Goal: Task Accomplishment & Management: Use online tool/utility

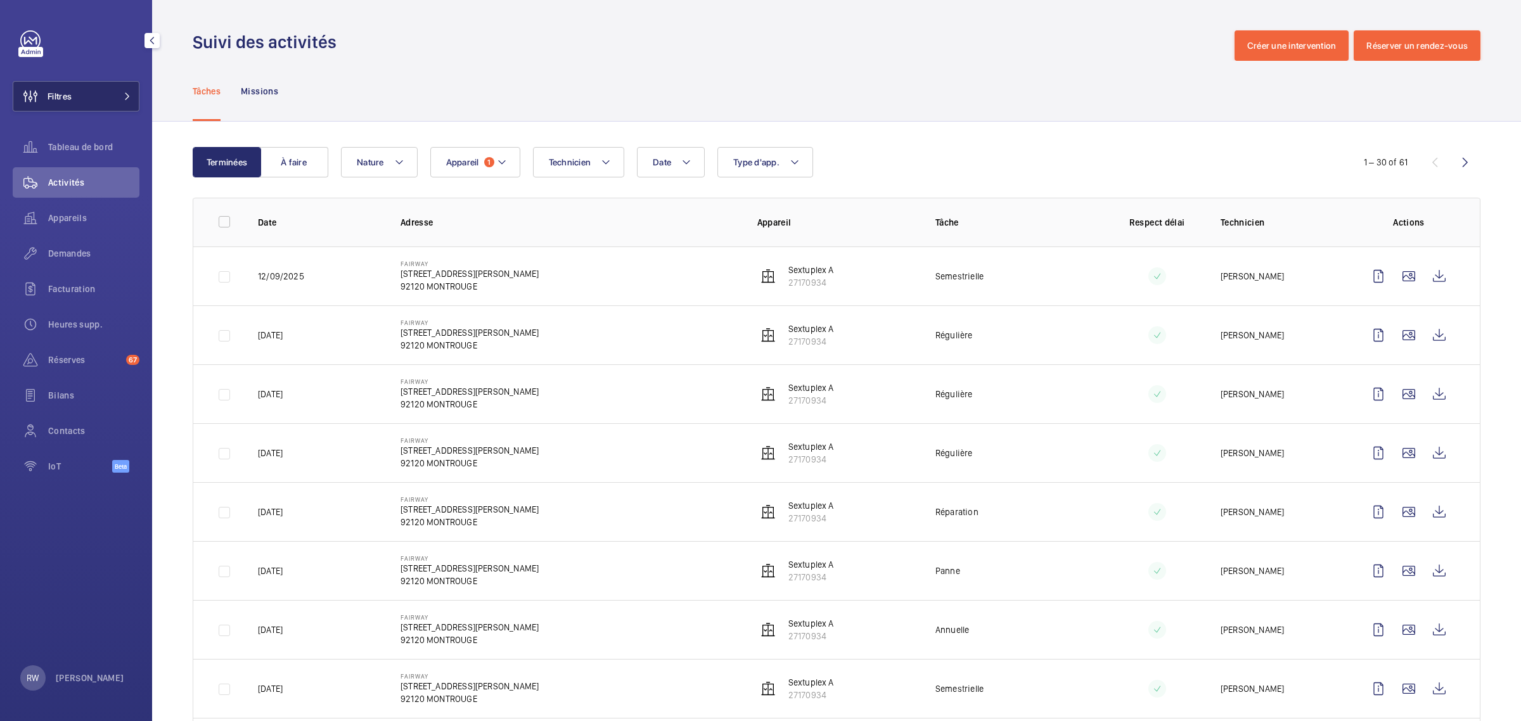
click at [97, 94] on button "Filtres" at bounding box center [76, 96] width 127 height 30
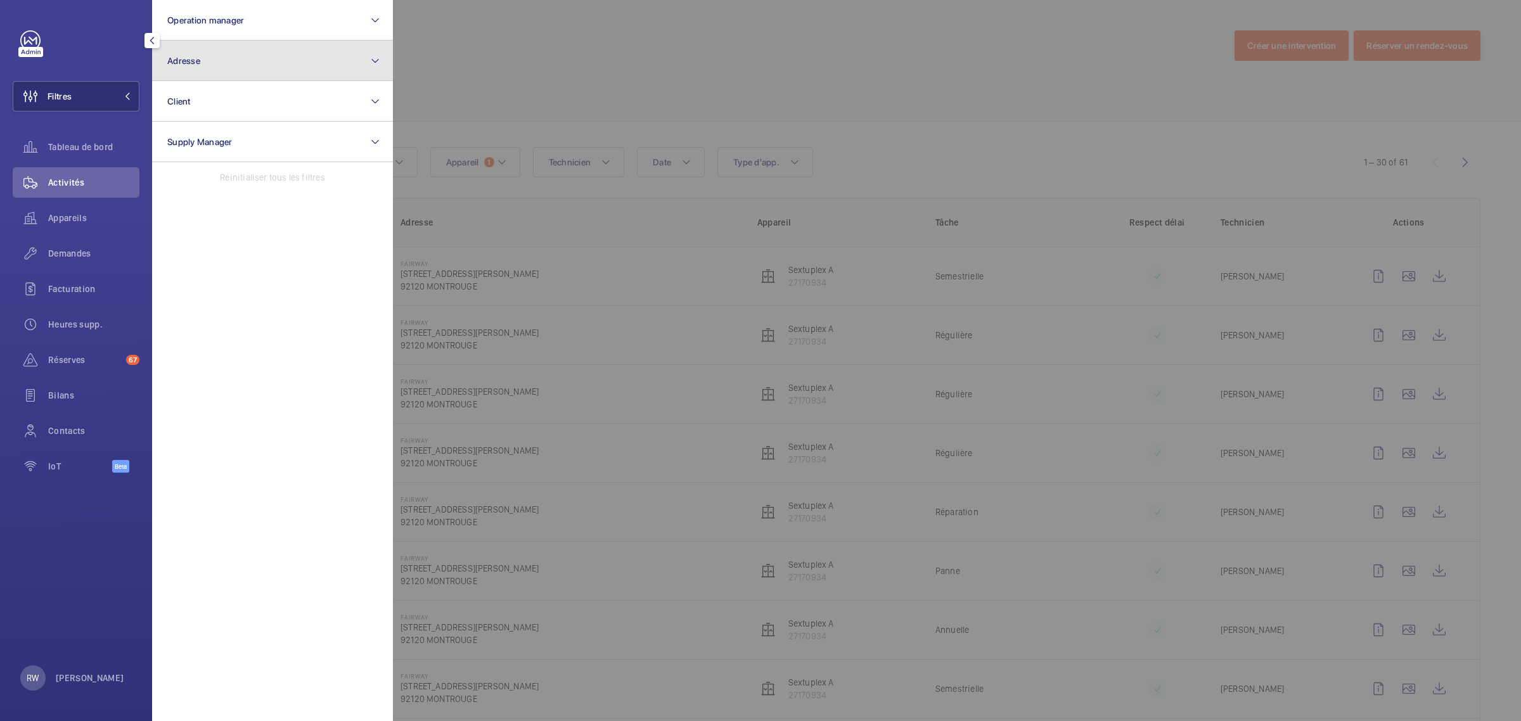
click at [188, 67] on button "Adresse" at bounding box center [272, 61] width 241 height 41
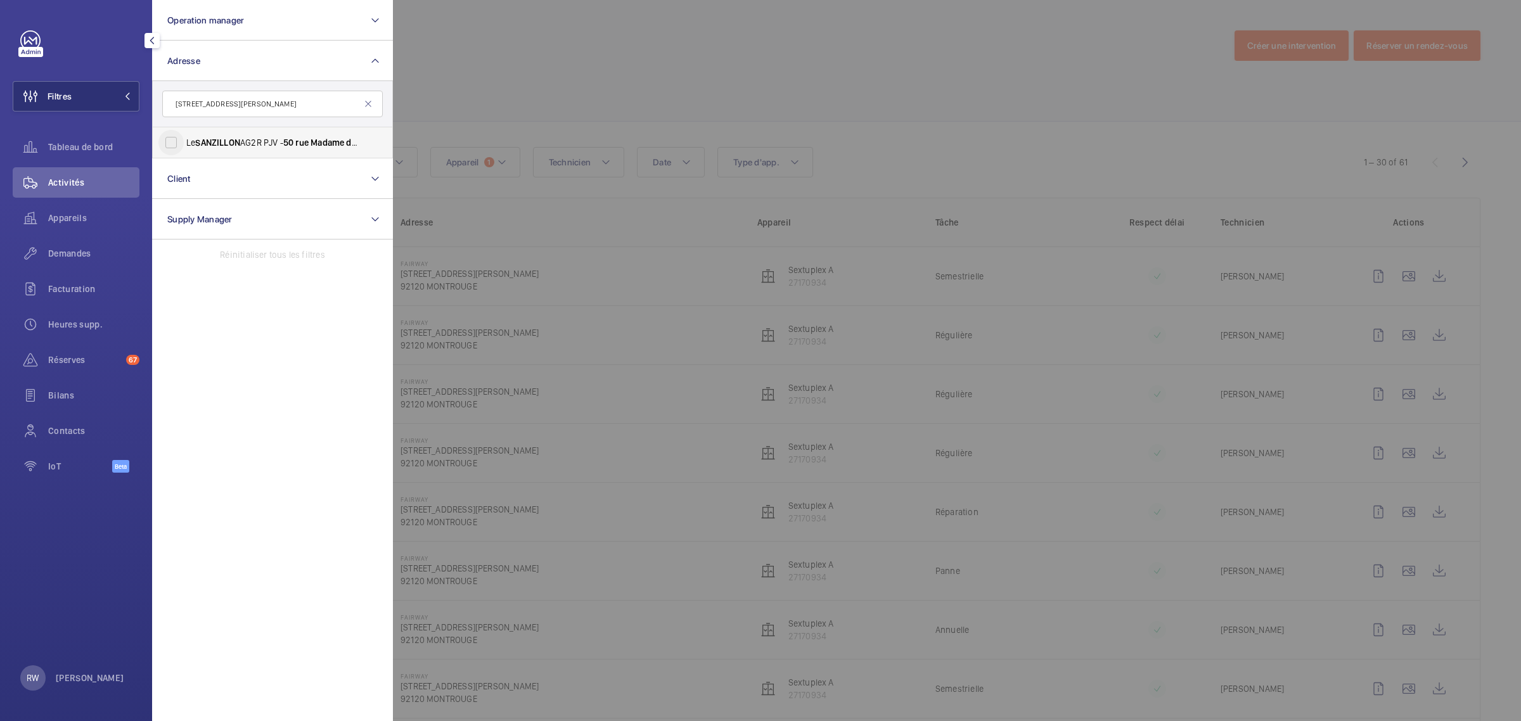
type input "[STREET_ADDRESS][PERSON_NAME]"
click at [169, 146] on input "Le SANZILLON AG2R PJV - [STREET_ADDRESS][PERSON_NAME]" at bounding box center [170, 142] width 25 height 25
checkbox input "true"
click at [508, 74] on div at bounding box center [1153, 360] width 1521 height 721
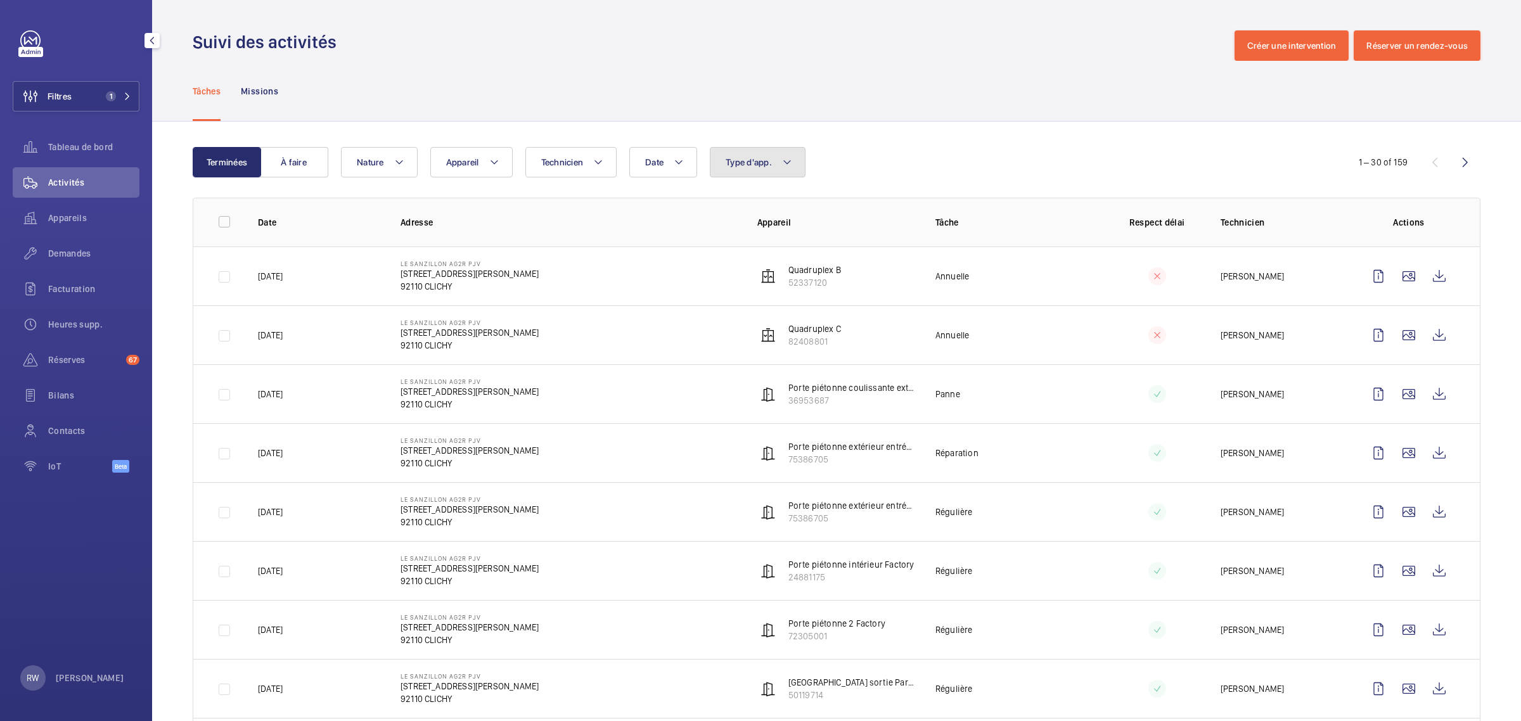
click at [742, 157] on span "Type d'app." at bounding box center [749, 162] width 46 height 10
click at [735, 276] on input "Ascenseur" at bounding box center [728, 278] width 25 height 25
checkbox input "true"
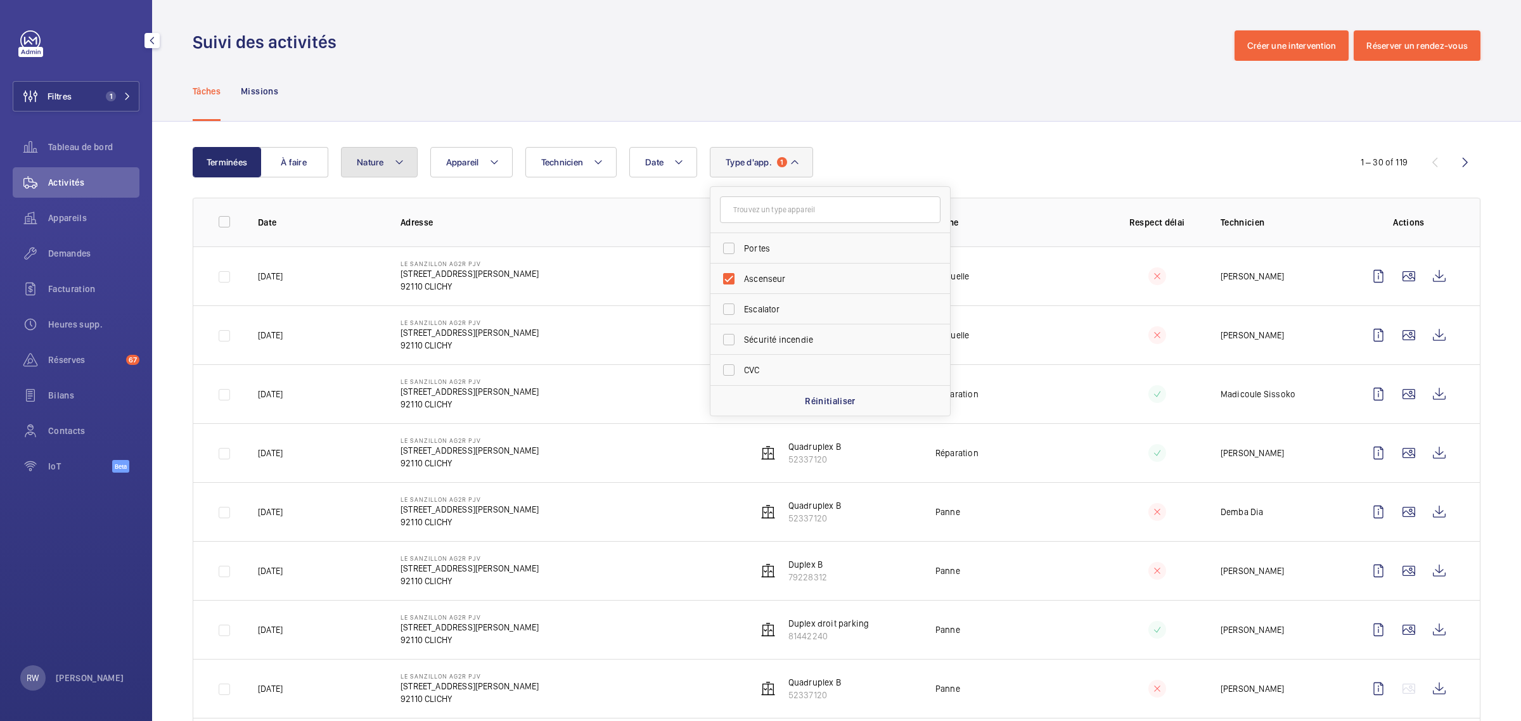
click at [388, 159] on button "Nature" at bounding box center [379, 162] width 77 height 30
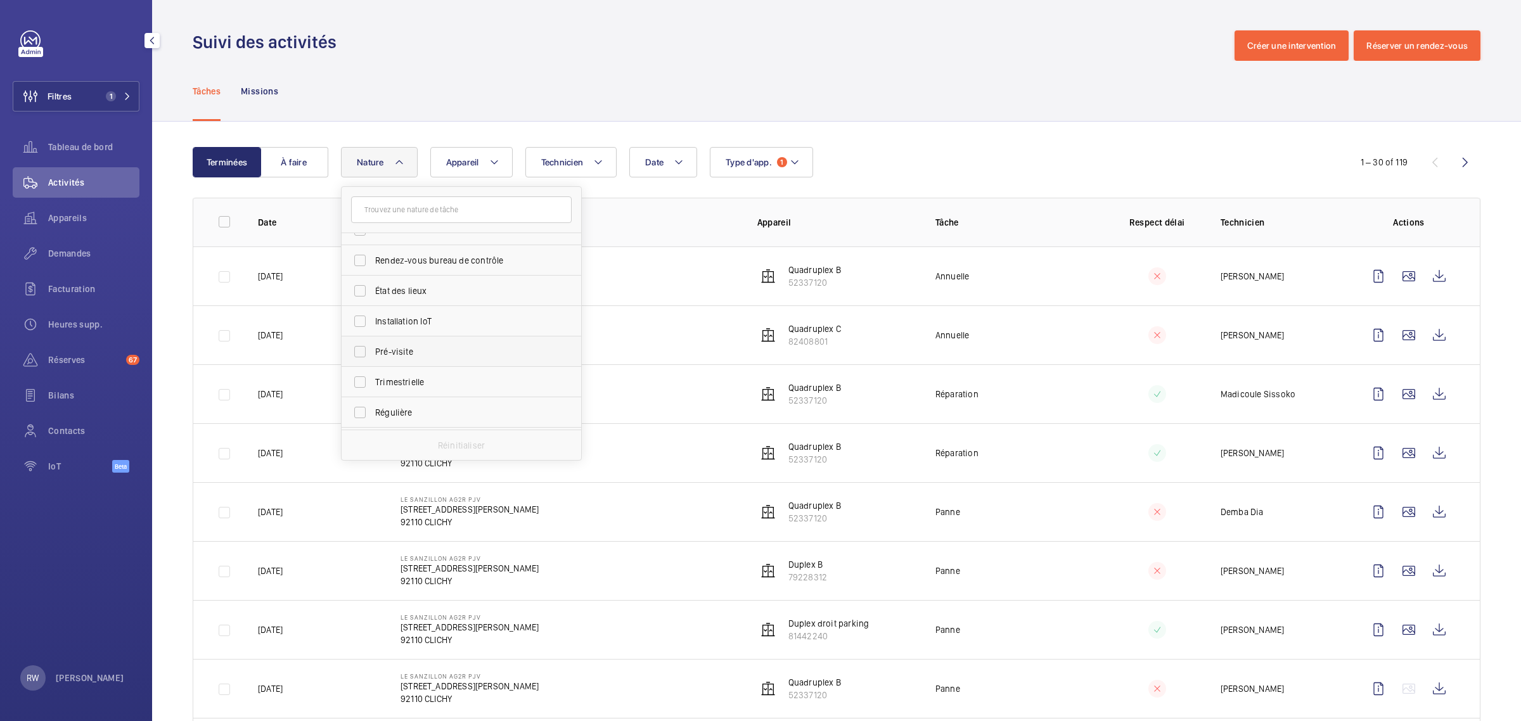
scroll to position [158, 0]
click at [365, 359] on input "Réparation" at bounding box center [359, 363] width 25 height 25
checkbox input "true"
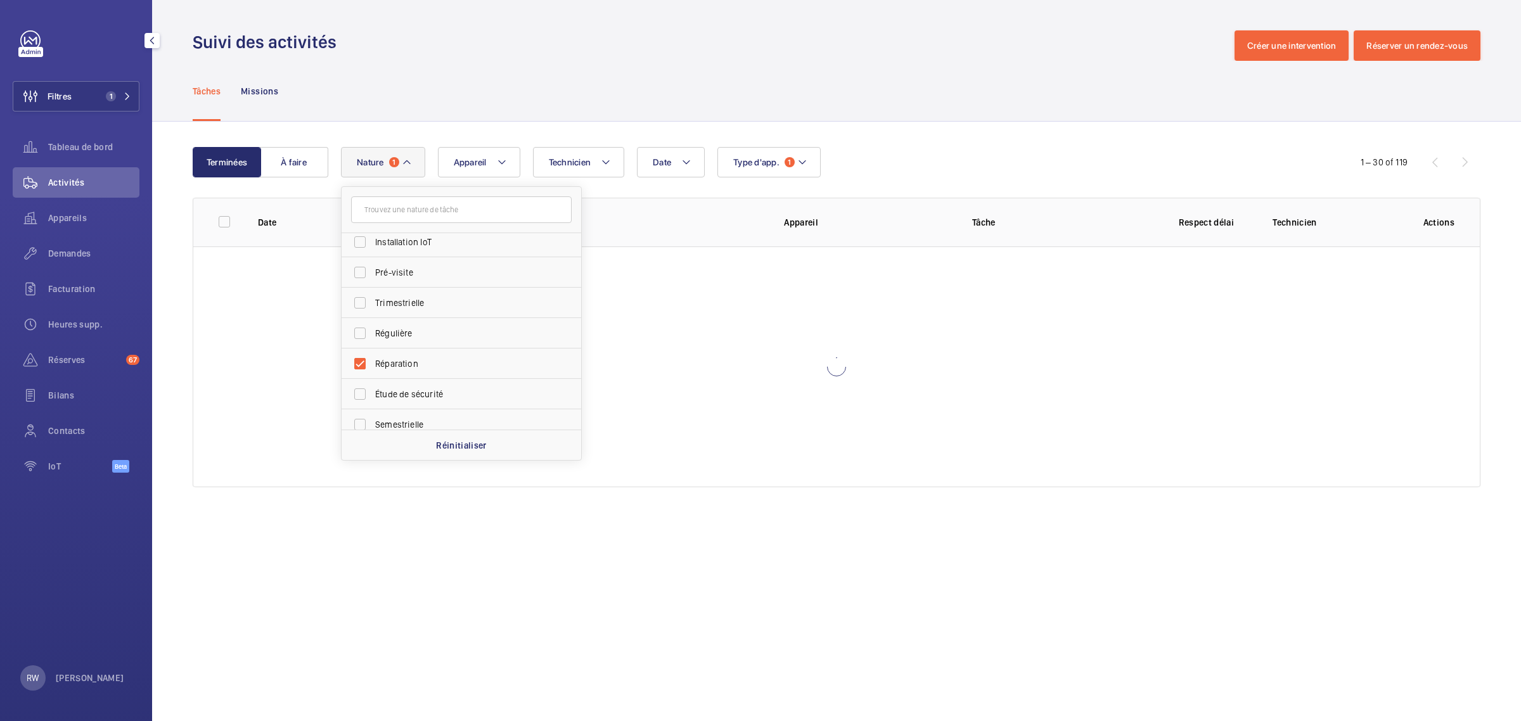
click at [716, 78] on div "Tâches Missions" at bounding box center [837, 91] width 1288 height 60
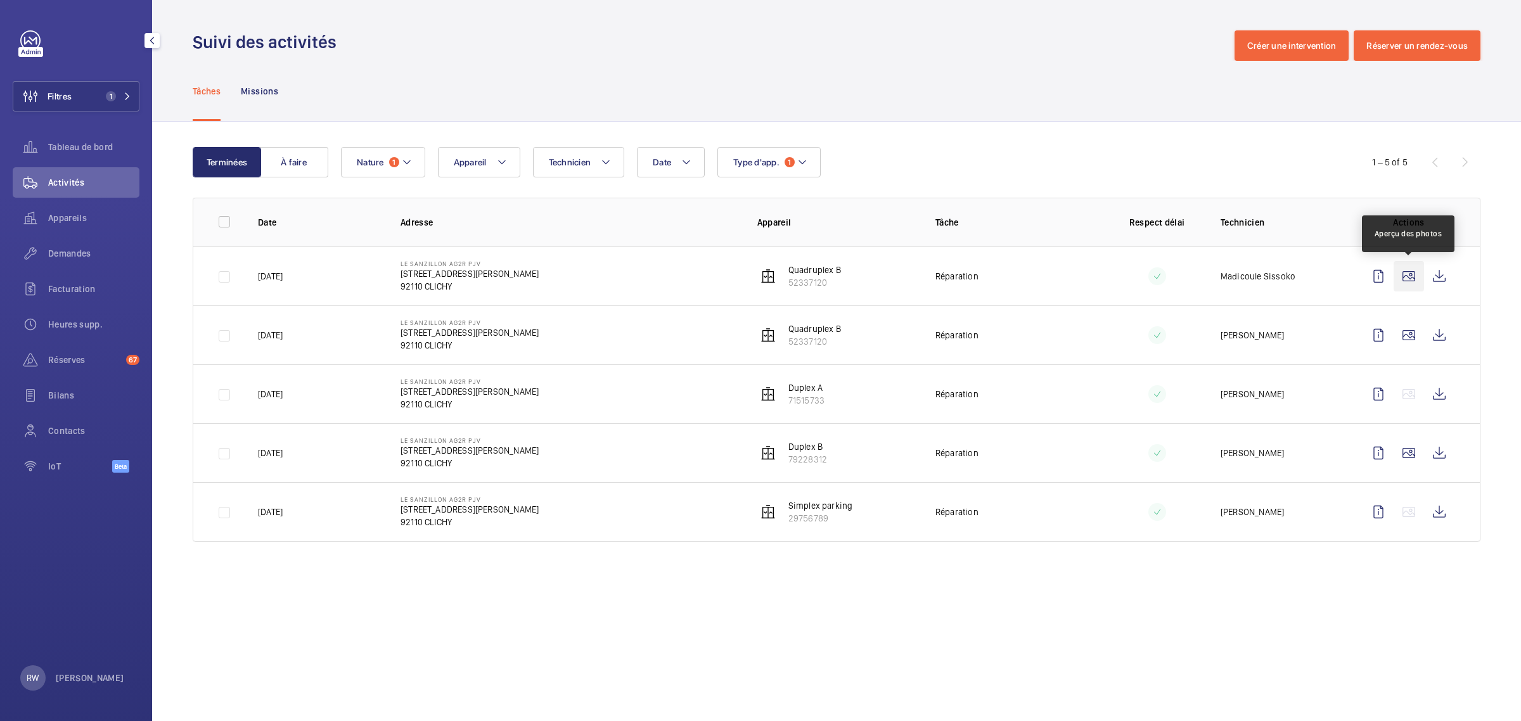
click at [1410, 276] on wm-front-icon-button at bounding box center [1408, 276] width 30 height 30
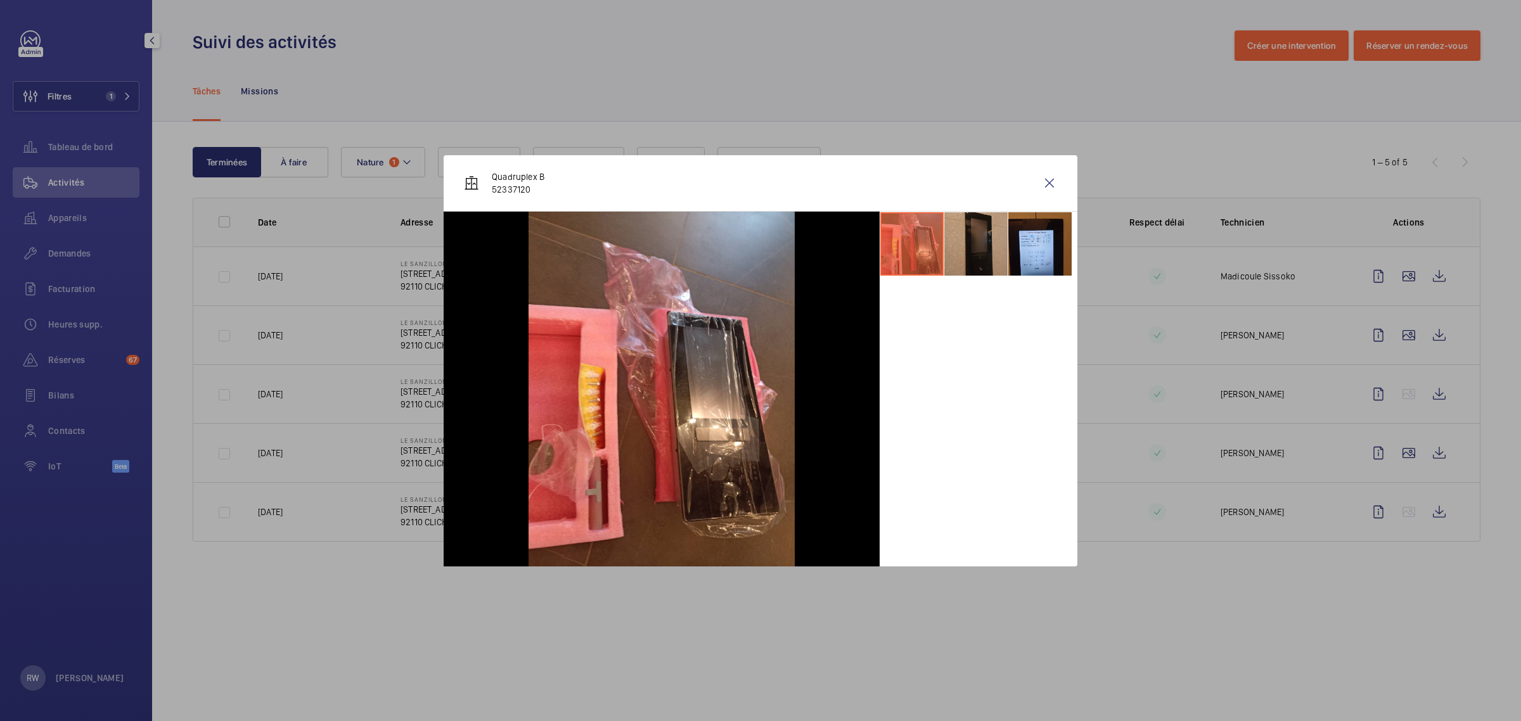
click at [987, 246] on li at bounding box center [975, 243] width 63 height 63
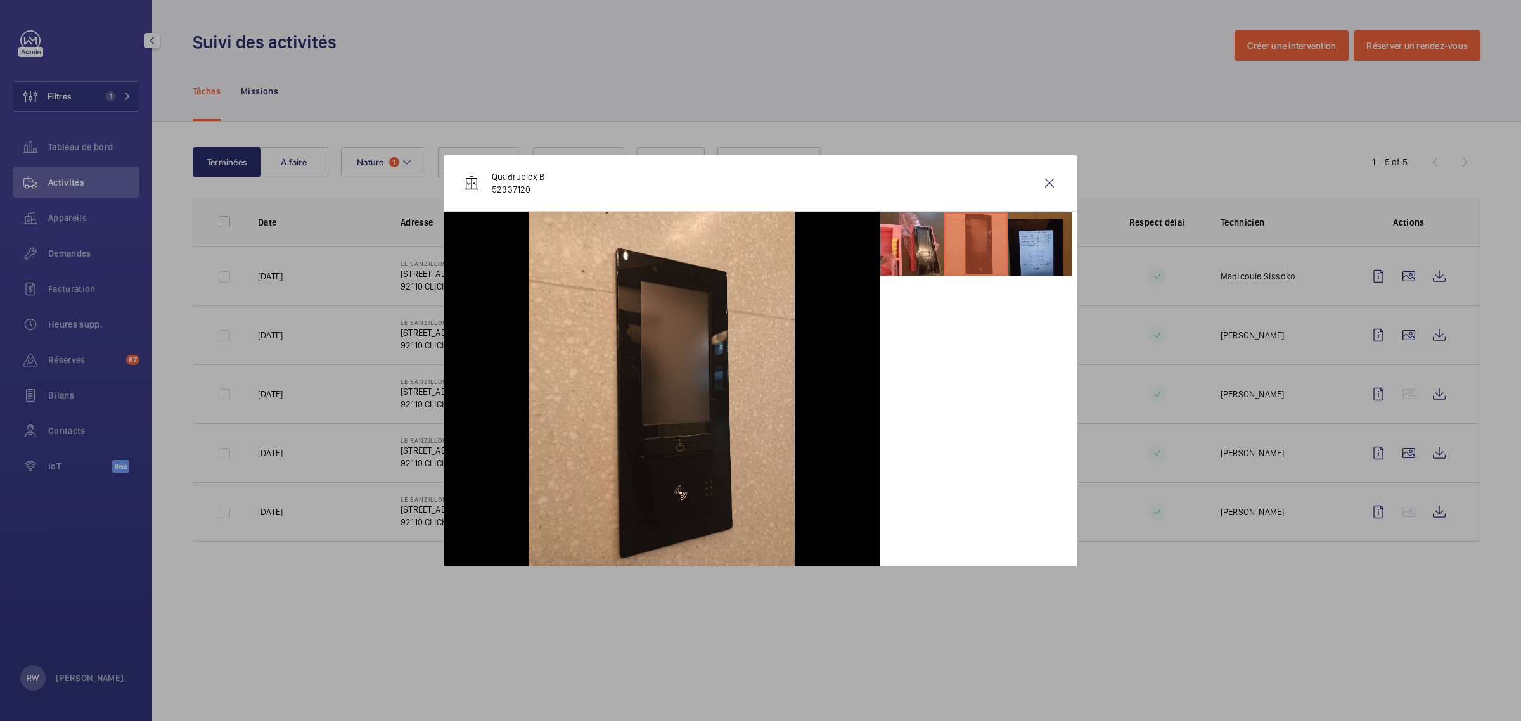
click at [1043, 245] on li at bounding box center [1039, 243] width 63 height 63
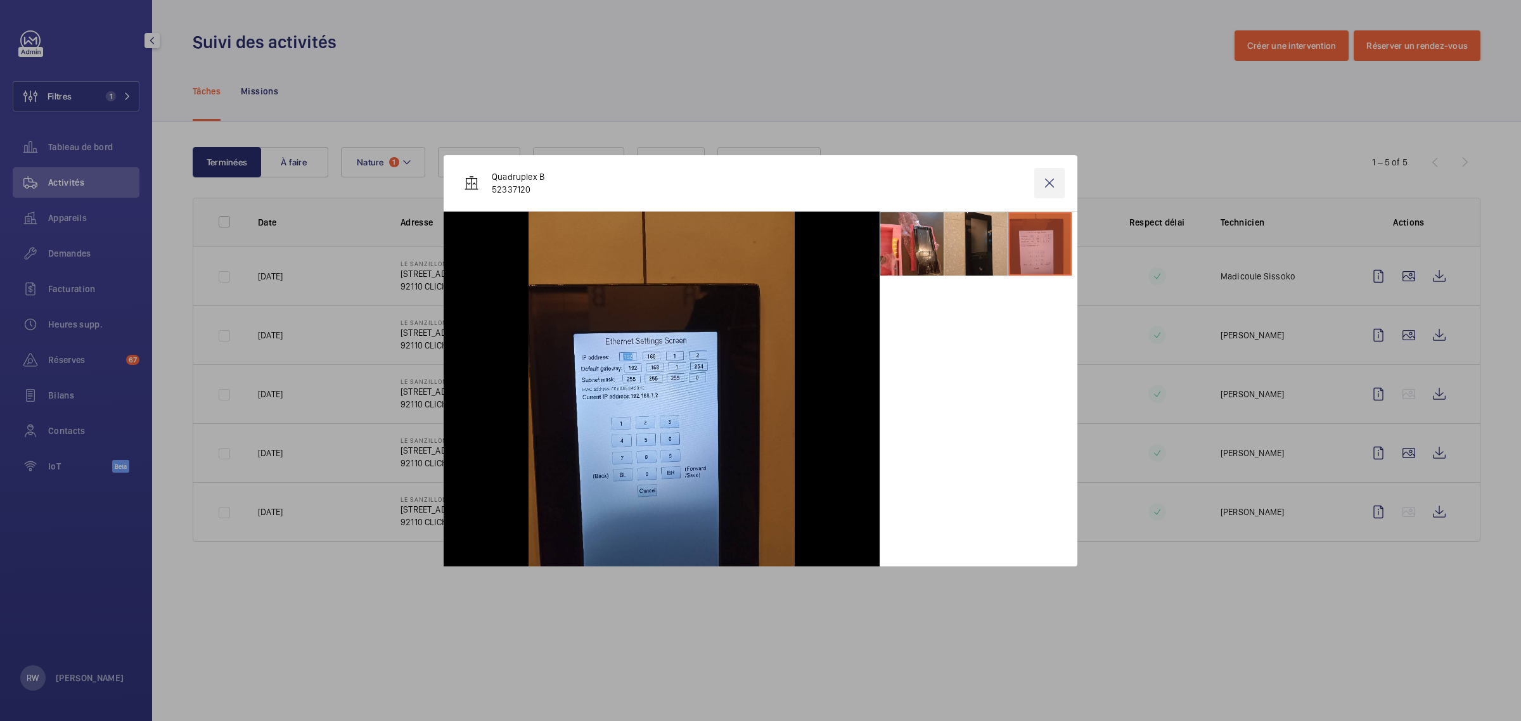
click at [1051, 179] on wm-front-icon-button at bounding box center [1049, 183] width 30 height 30
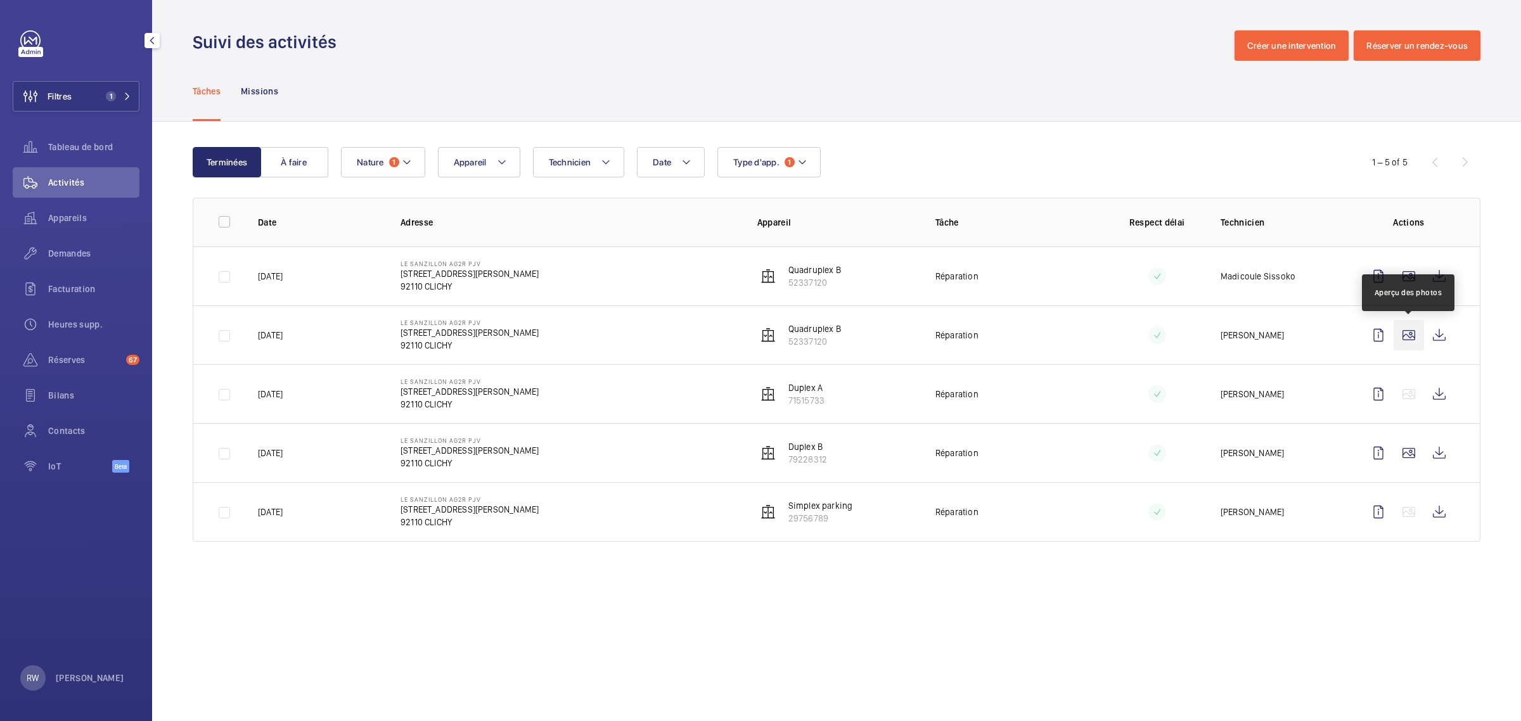
click at [1414, 337] on wm-front-icon-button at bounding box center [1408, 335] width 30 height 30
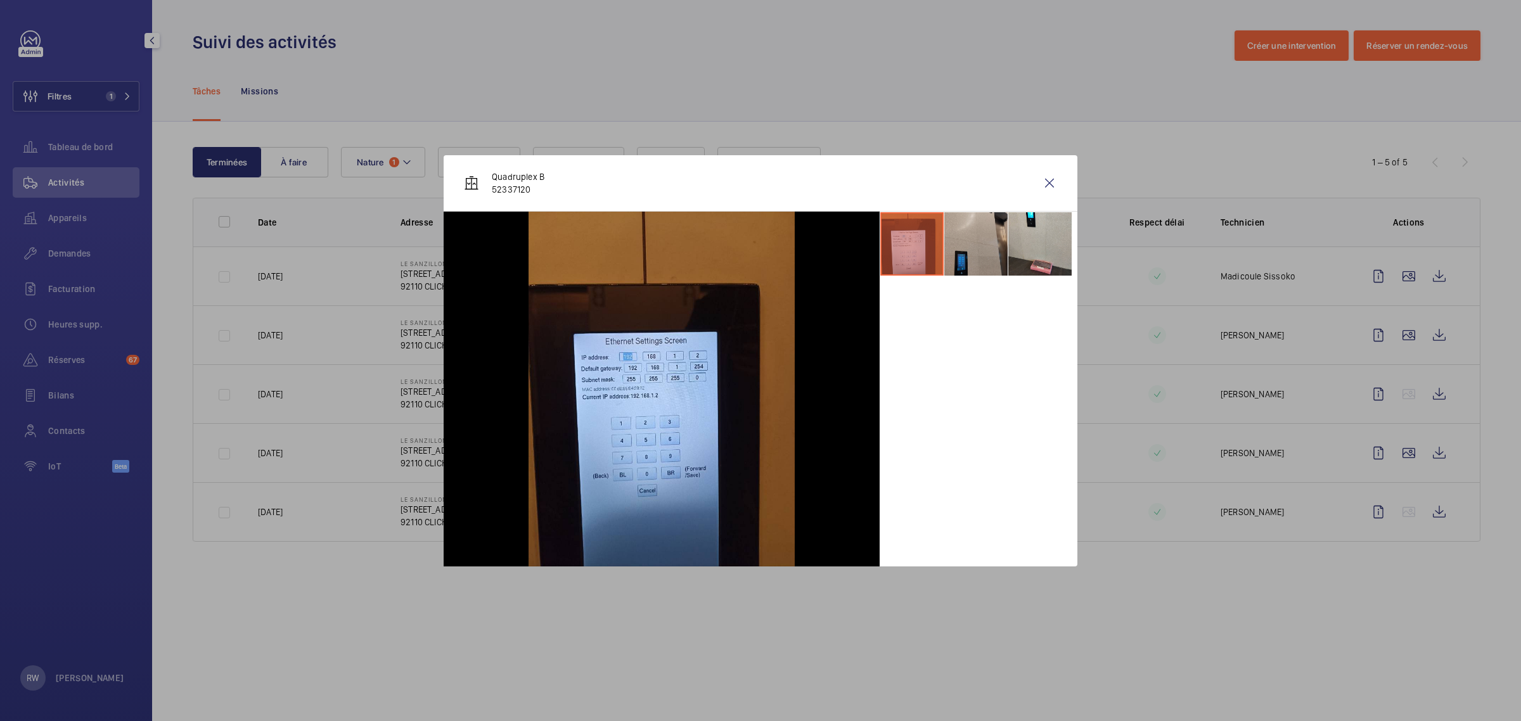
click at [980, 248] on li at bounding box center [975, 243] width 63 height 63
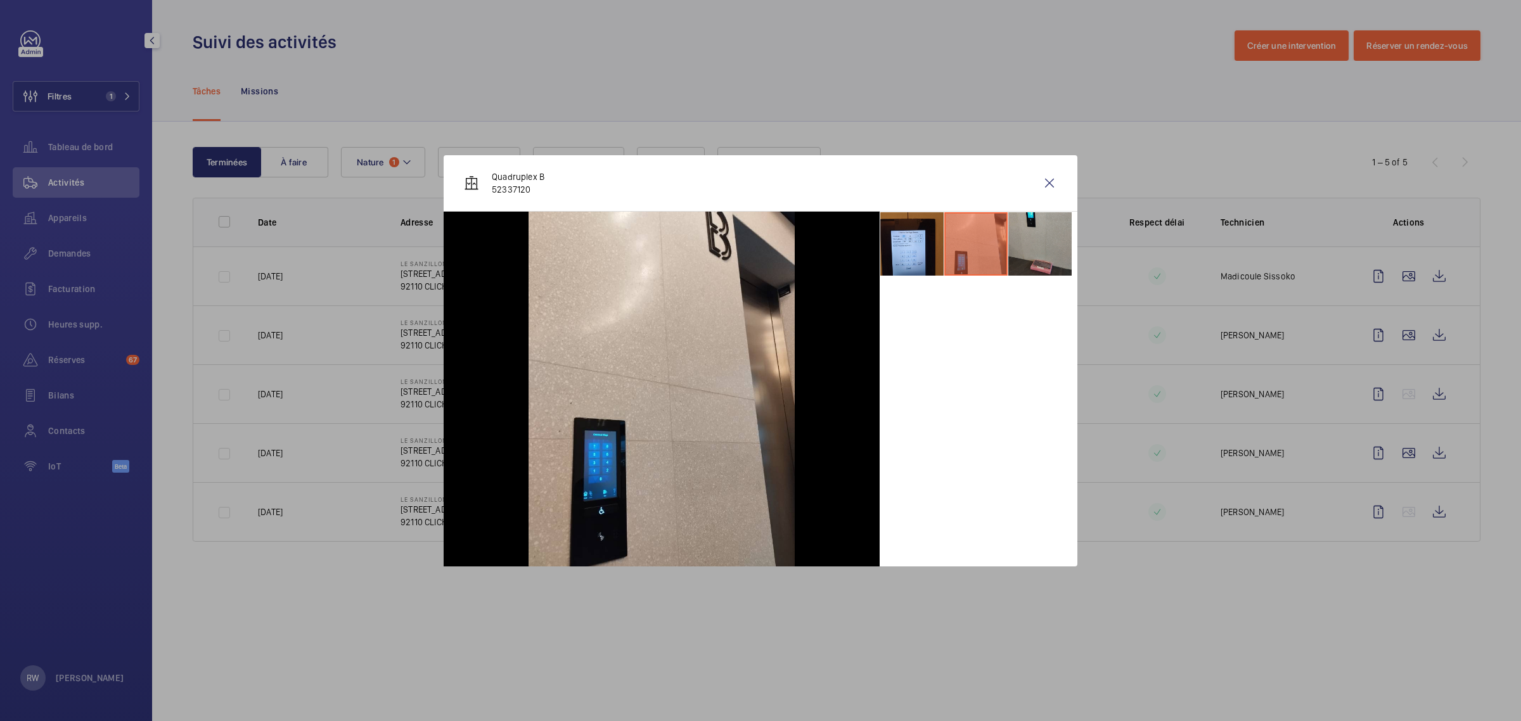
click at [1034, 245] on li at bounding box center [1039, 243] width 63 height 63
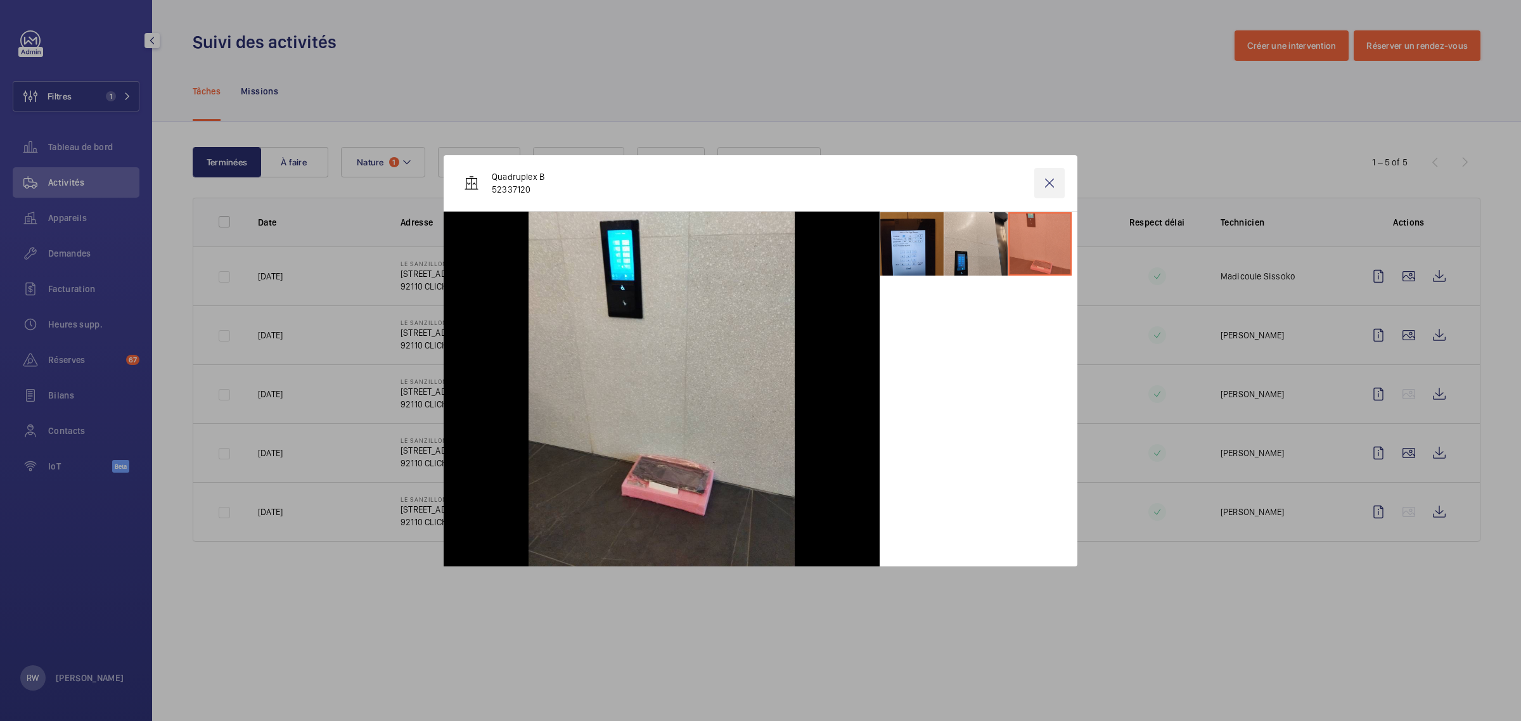
click at [1056, 188] on wm-front-icon-button at bounding box center [1049, 183] width 30 height 30
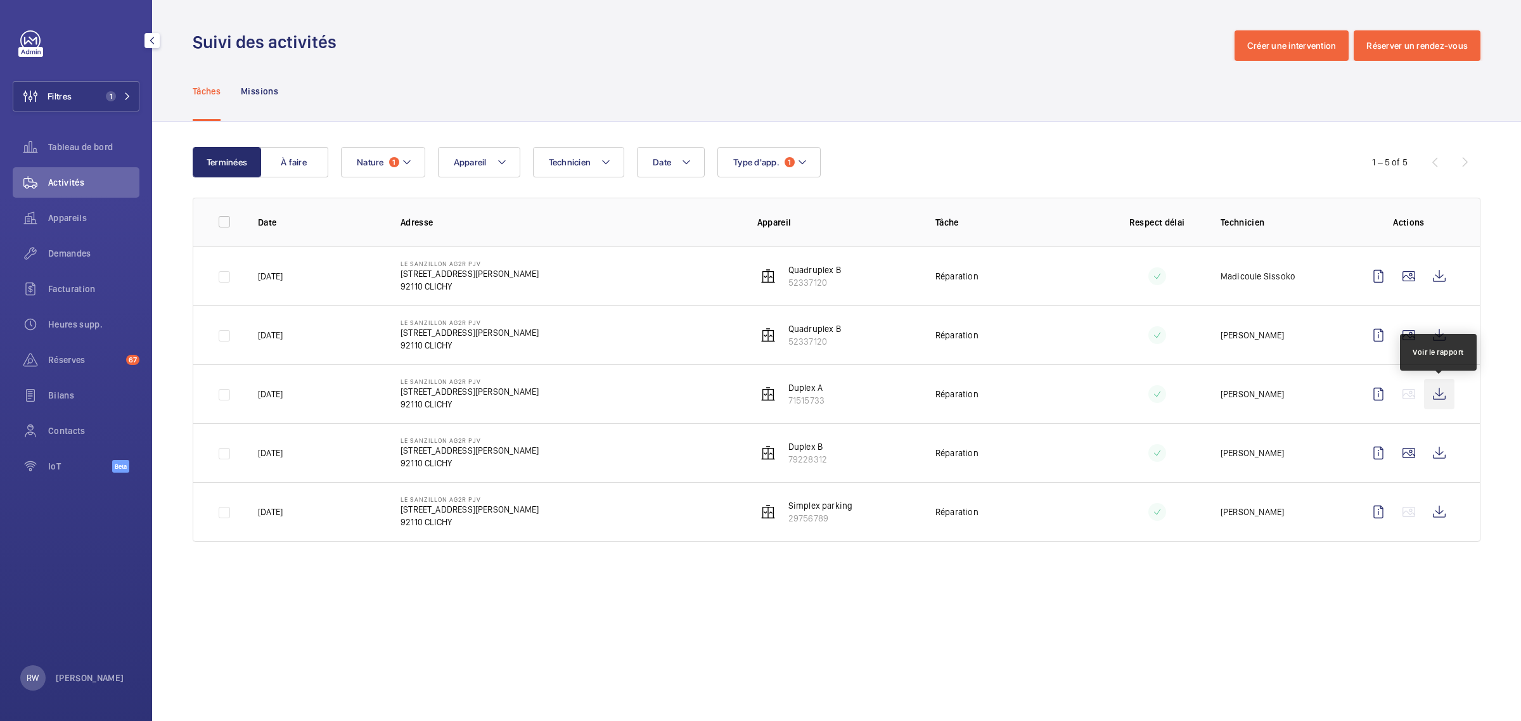
click at [1442, 394] on wm-front-icon-button at bounding box center [1439, 394] width 30 height 30
click at [373, 157] on span "Nature" at bounding box center [370, 162] width 27 height 10
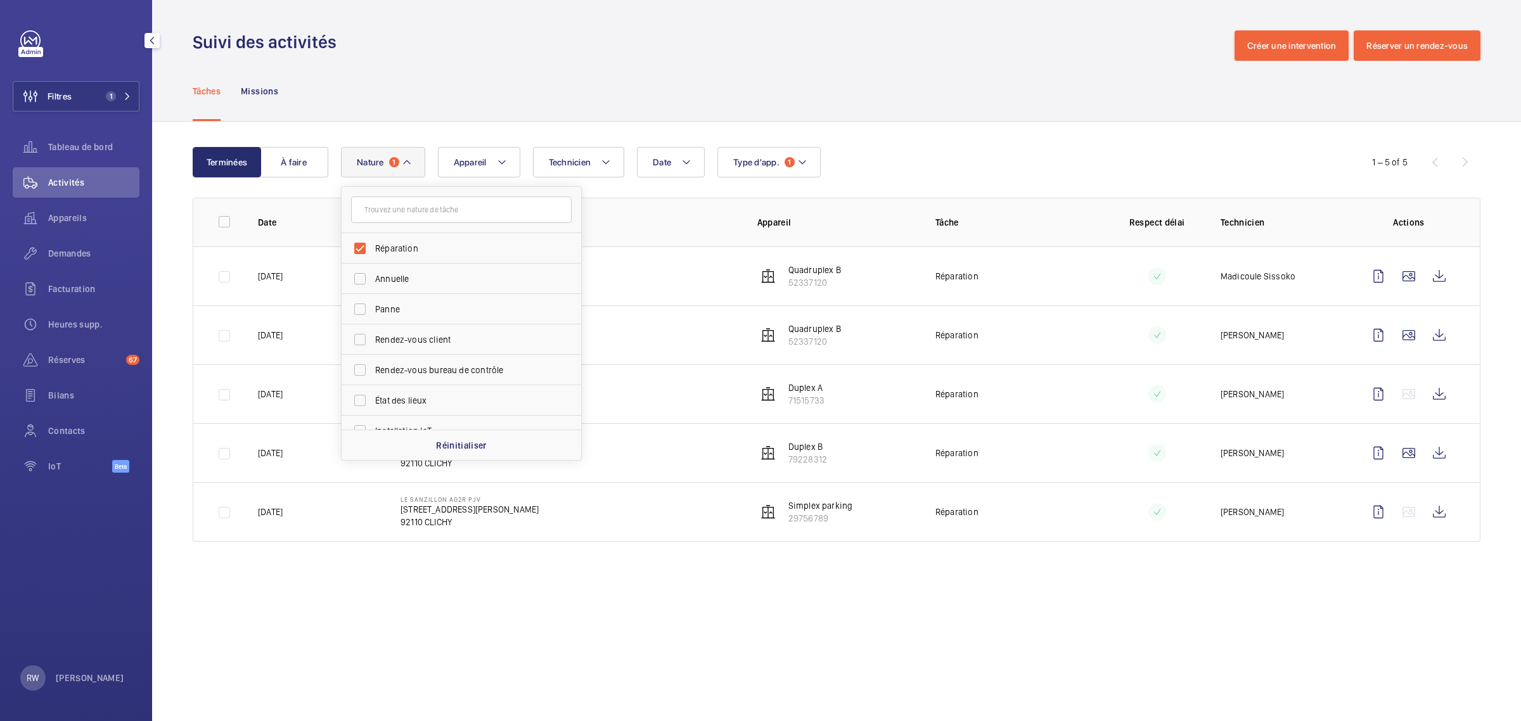
click at [96, 77] on div "Filtres 1 Tableau de bord Activités Appareils Demandes Facturation Heures supp.…" at bounding box center [76, 258] width 127 height 456
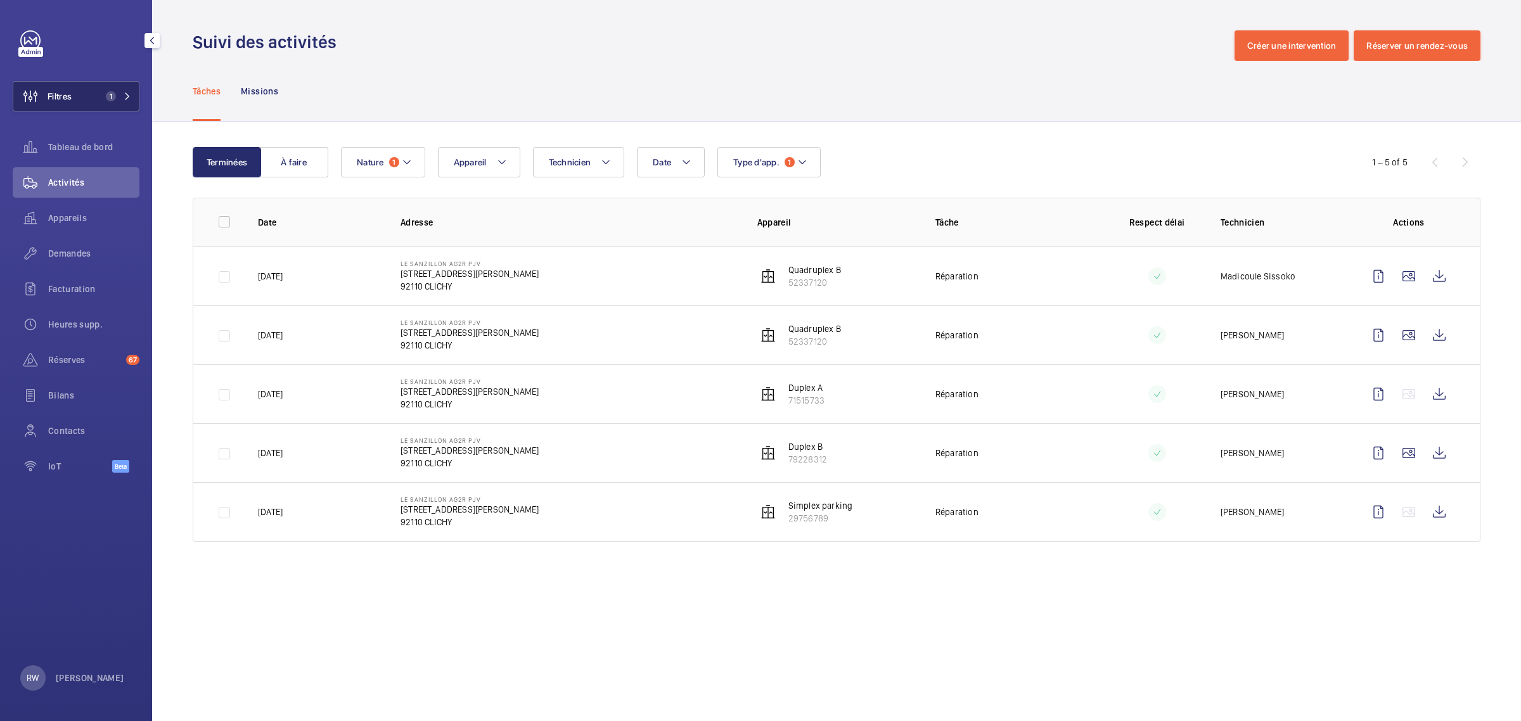
click at [89, 93] on button "Filtres 1" at bounding box center [76, 96] width 127 height 30
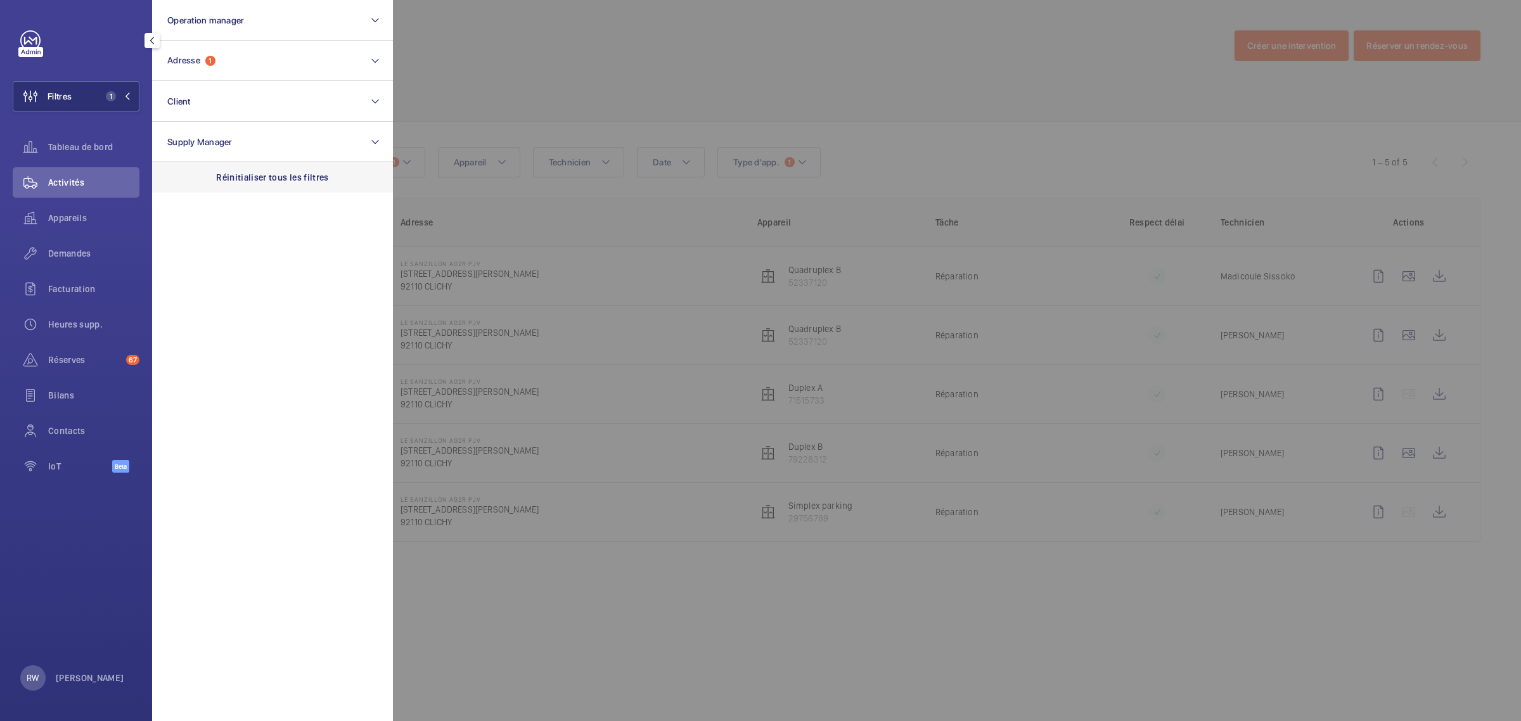
click at [250, 170] on div "Réinitialiser tous les filtres" at bounding box center [272, 177] width 241 height 30
click at [397, 49] on div at bounding box center [1153, 360] width 1521 height 721
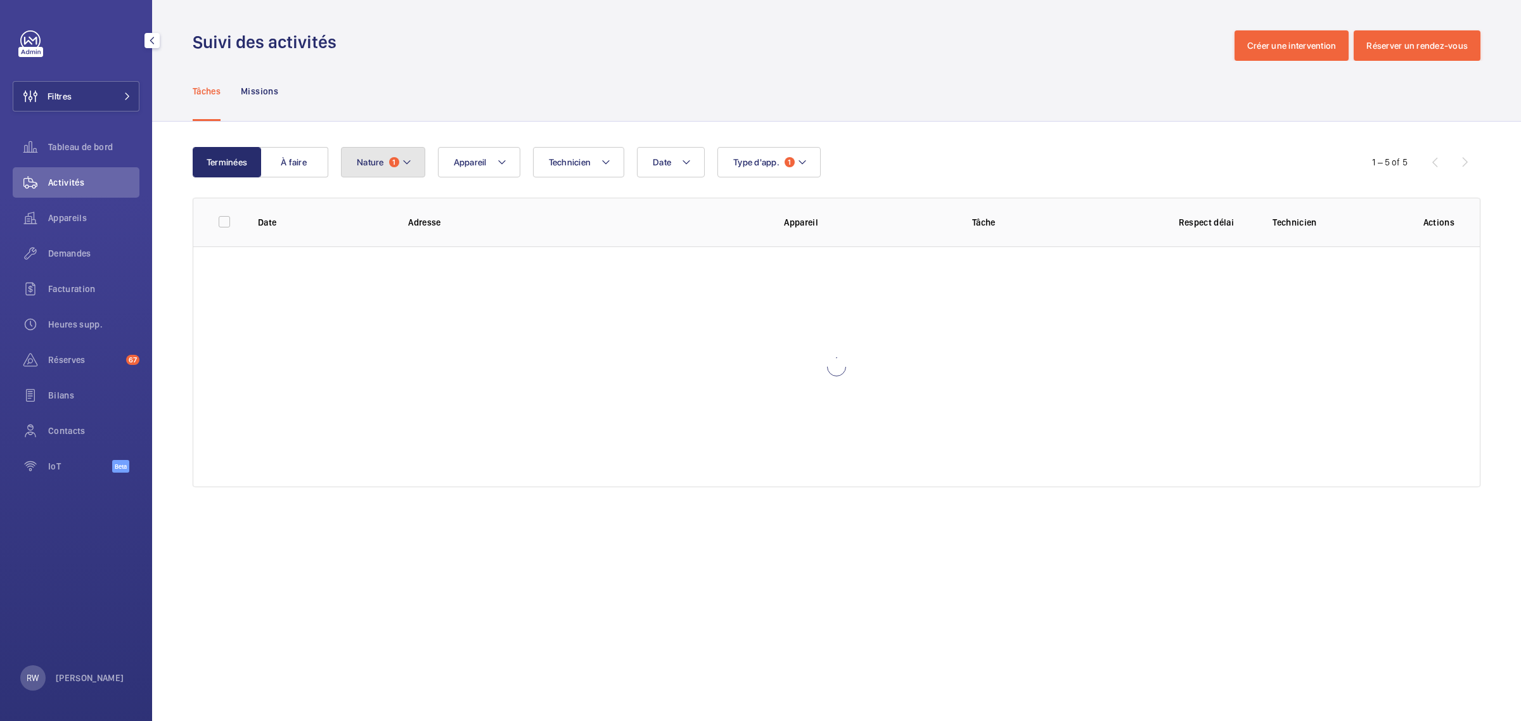
click at [397, 147] on button "Nature 1" at bounding box center [383, 162] width 84 height 30
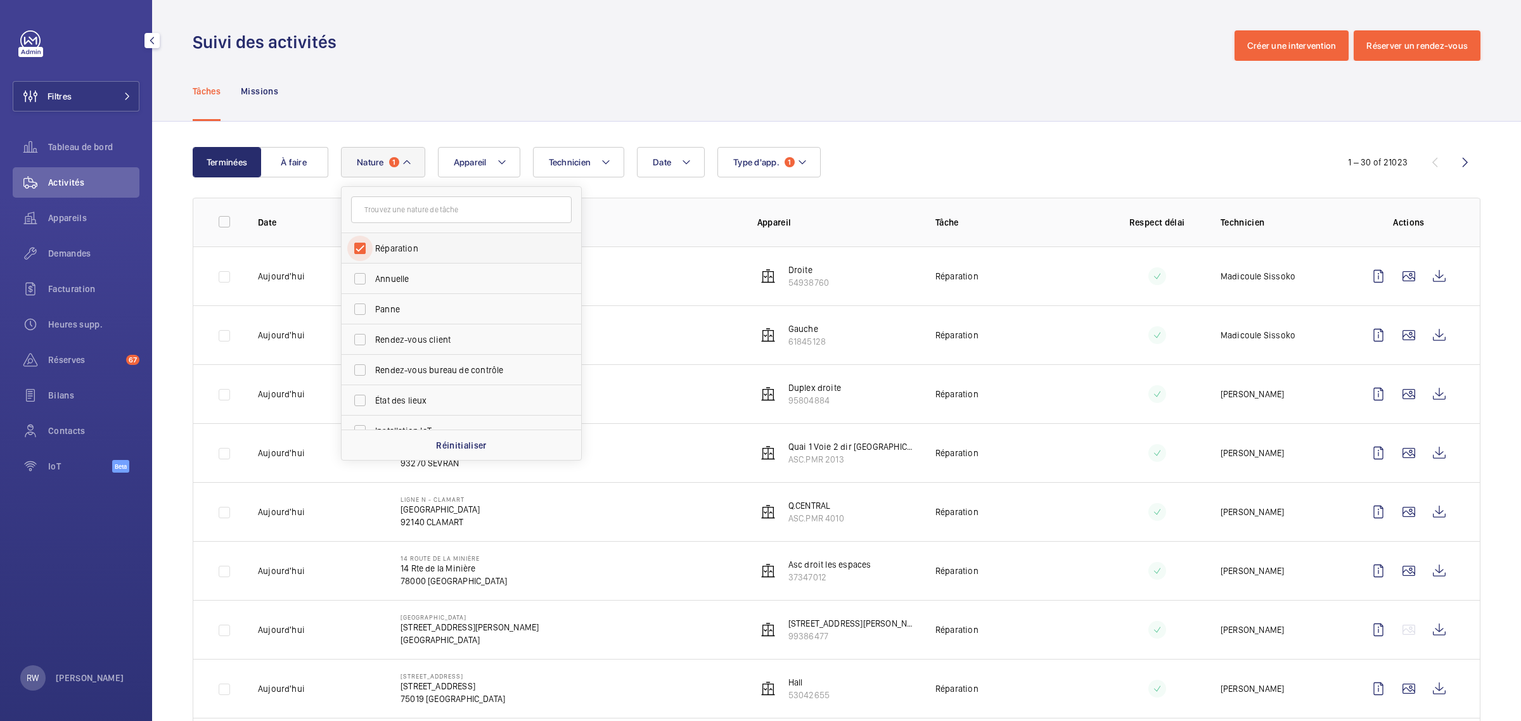
click at [362, 246] on input "Réparation" at bounding box center [359, 248] width 25 height 25
checkbox input "false"
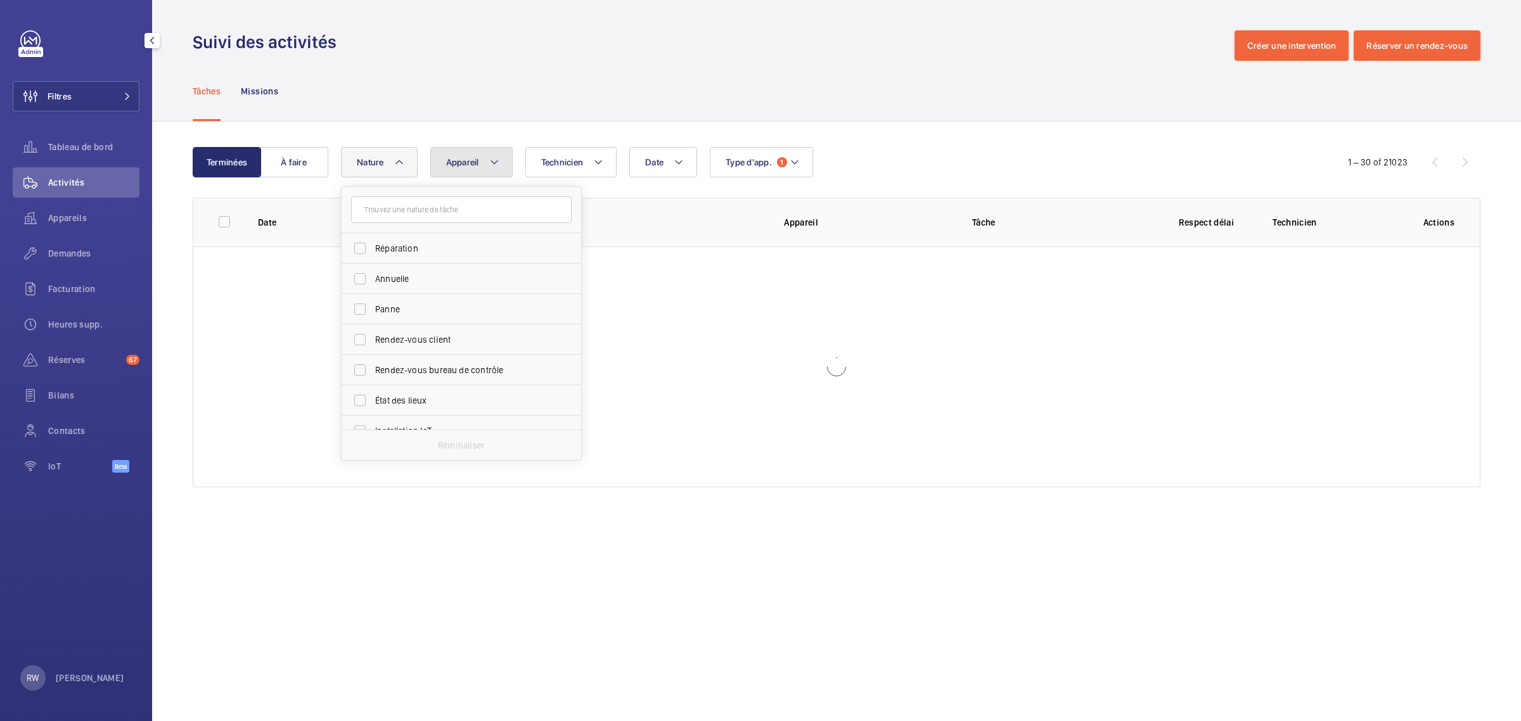
click at [473, 154] on button "Appareil" at bounding box center [471, 162] width 82 height 30
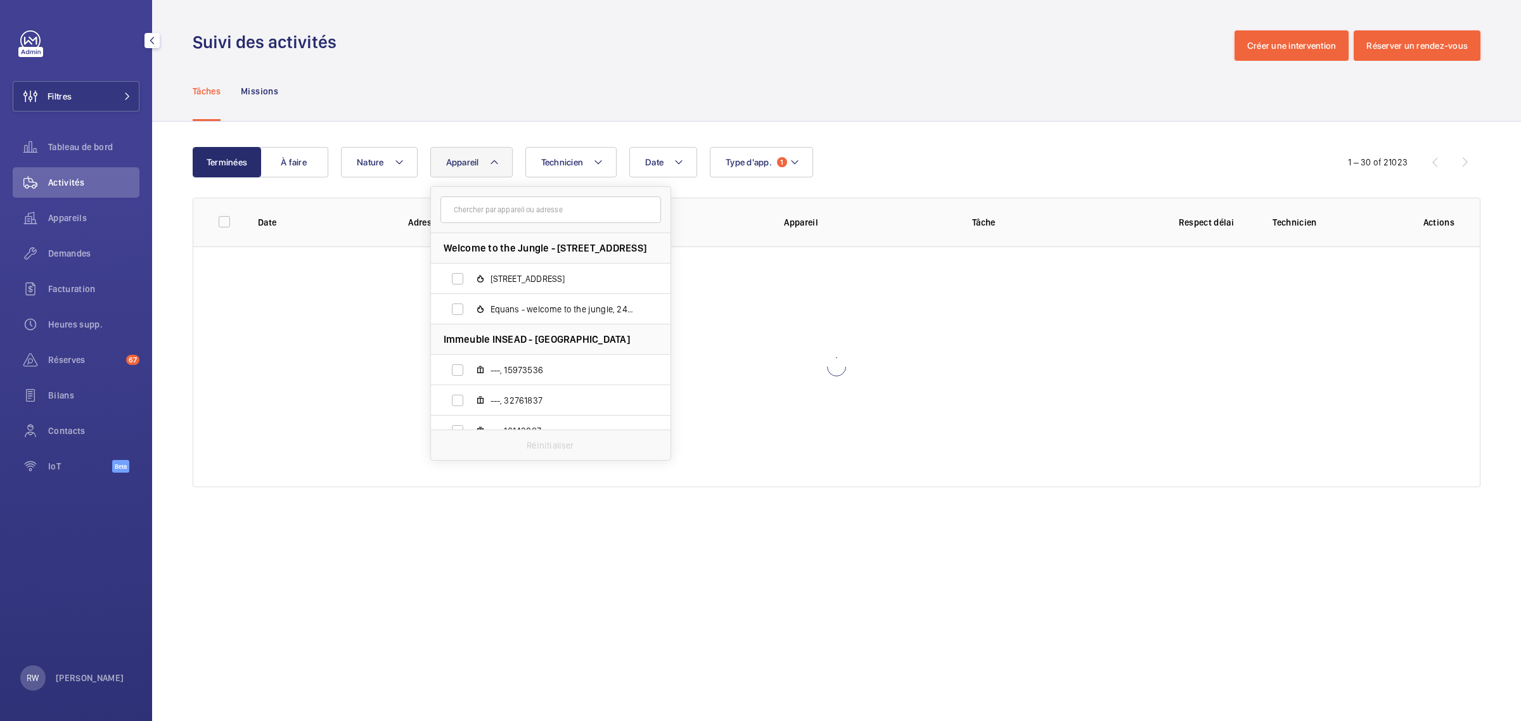
click at [480, 210] on input "text" at bounding box center [550, 209] width 221 height 27
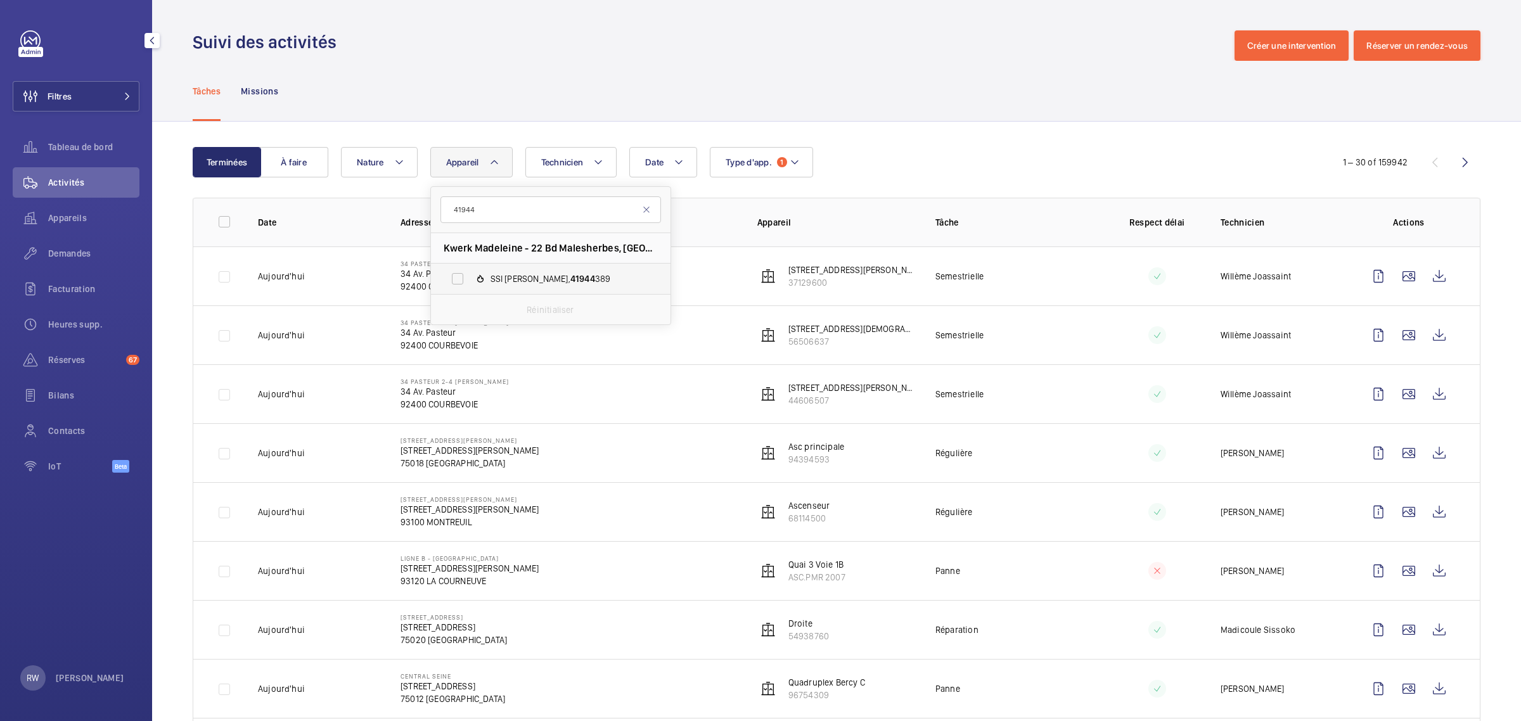
type input "41944"
click at [475, 274] on mat-icon at bounding box center [480, 279] width 10 height 10
click at [470, 273] on input "SSI [PERSON_NAME], 41944 389" at bounding box center [457, 278] width 25 height 25
checkbox input "true"
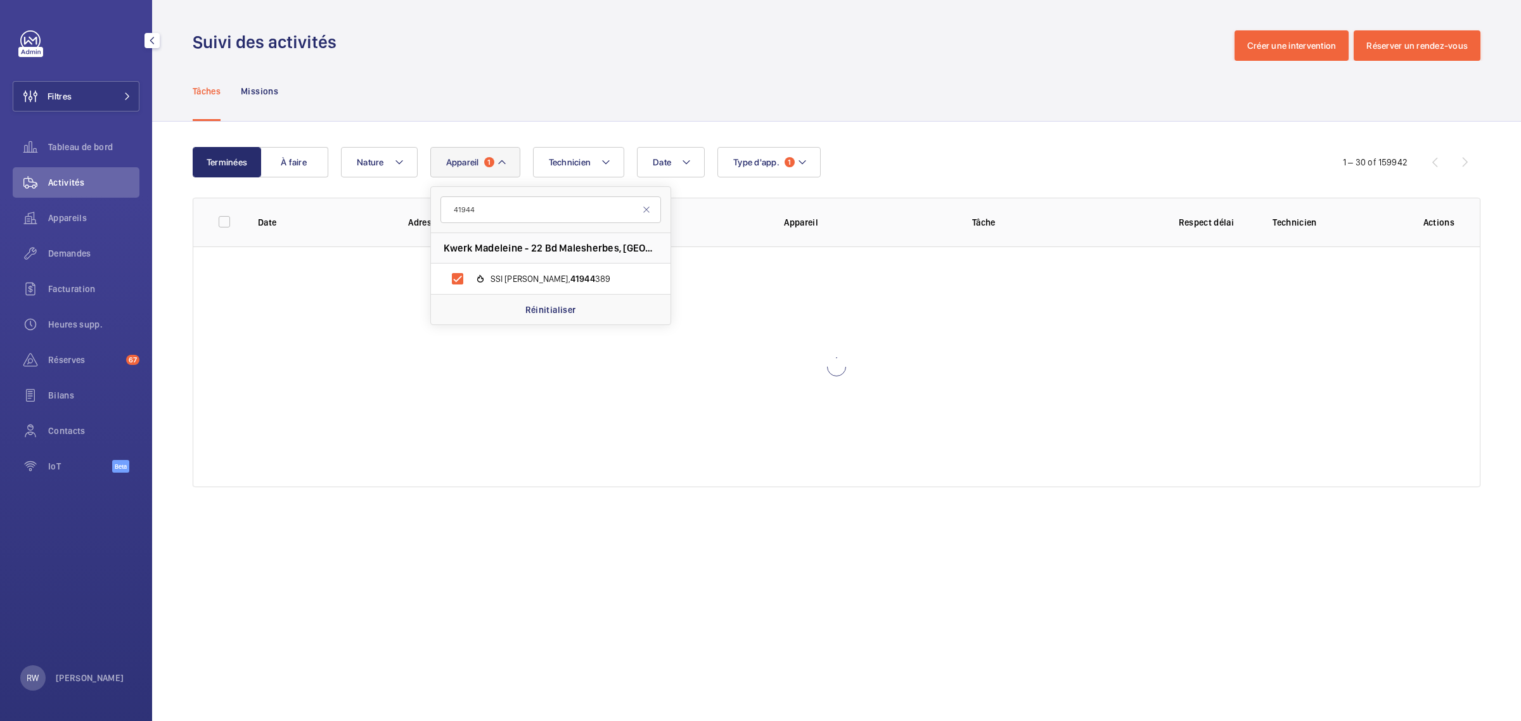
click at [515, 95] on div "Tâches Missions" at bounding box center [837, 91] width 1288 height 60
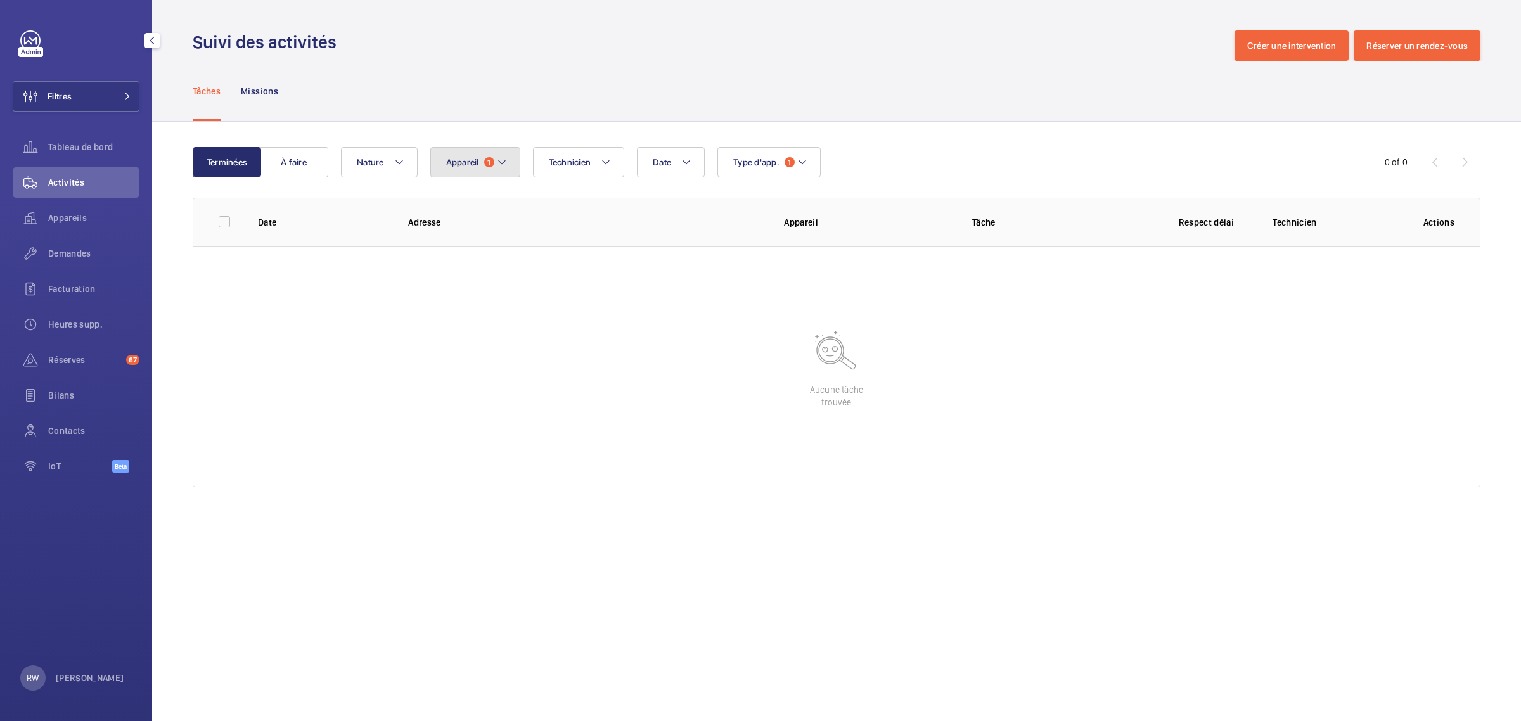
click at [499, 165] on mat-icon at bounding box center [502, 162] width 10 height 15
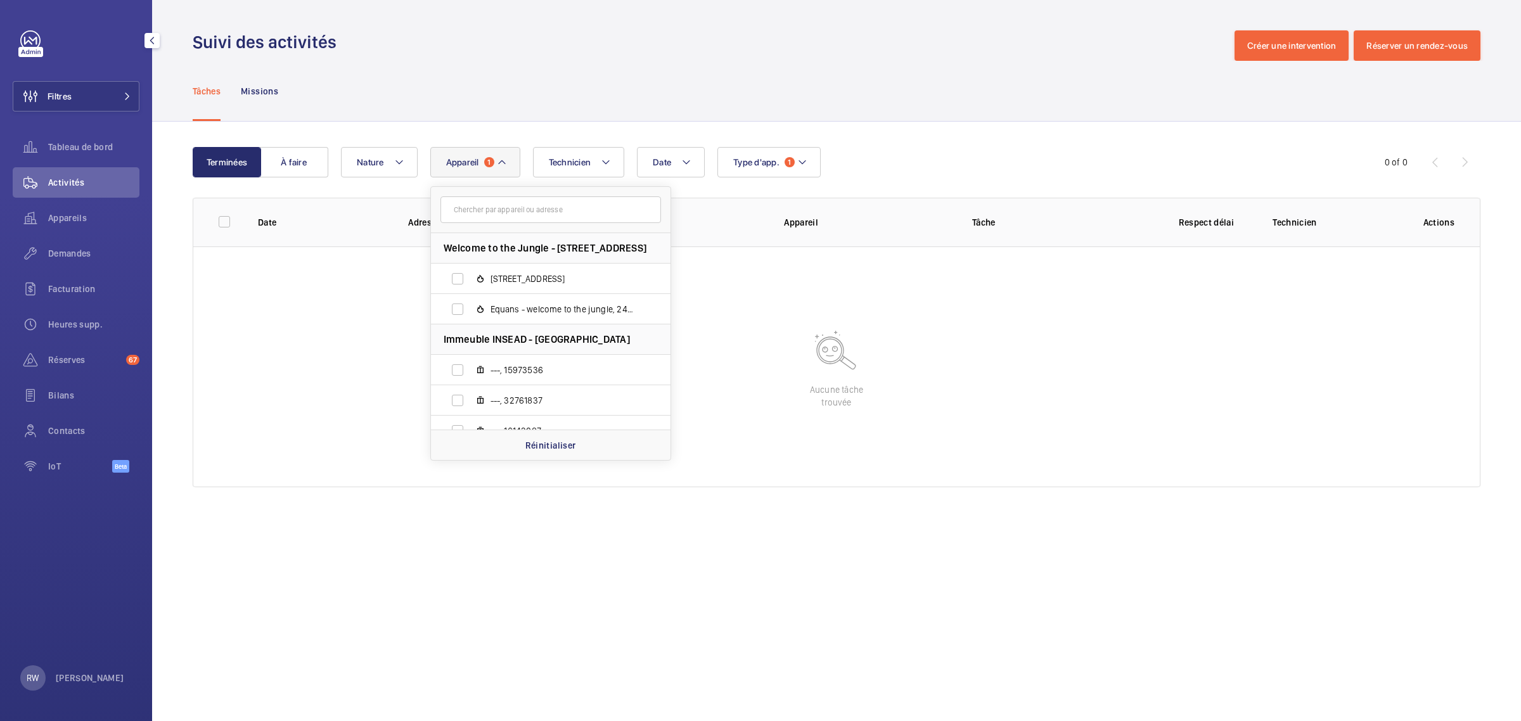
click at [831, 162] on div "Date Technicien Appareil 1 Welcome to the Jungle - [STREET_ADDRESS][GEOGRAPHIC_…" at bounding box center [834, 162] width 987 height 30
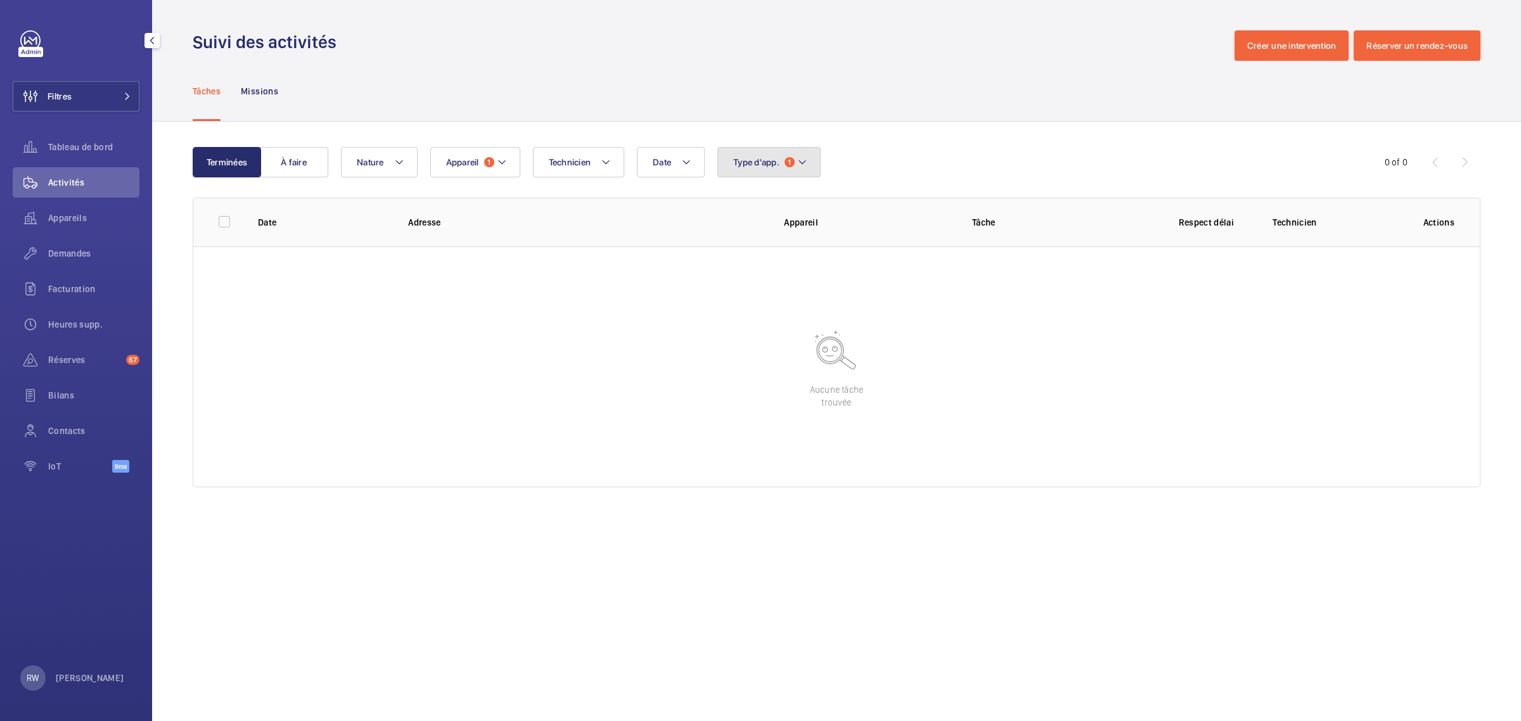
click at [804, 159] on mat-icon at bounding box center [802, 162] width 10 height 15
click at [743, 248] on input "Ascenseur" at bounding box center [736, 248] width 25 height 25
checkbox input "false"
click at [794, 110] on div "Tâches Missions" at bounding box center [837, 91] width 1288 height 60
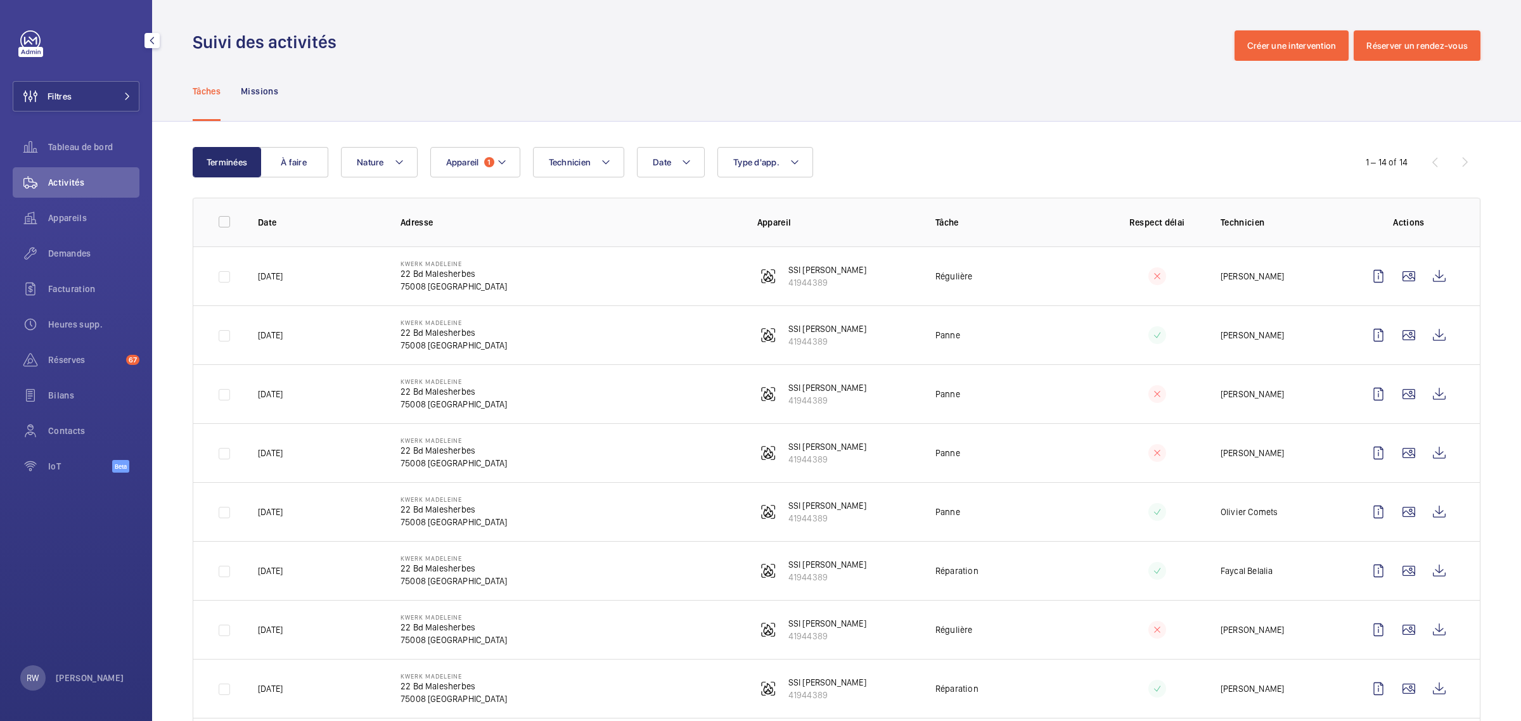
click at [1455, 158] on div "1 – 14 of 14" at bounding box center [1404, 162] width 152 height 15
click at [515, 157] on button "Appareil 1" at bounding box center [475, 162] width 90 height 30
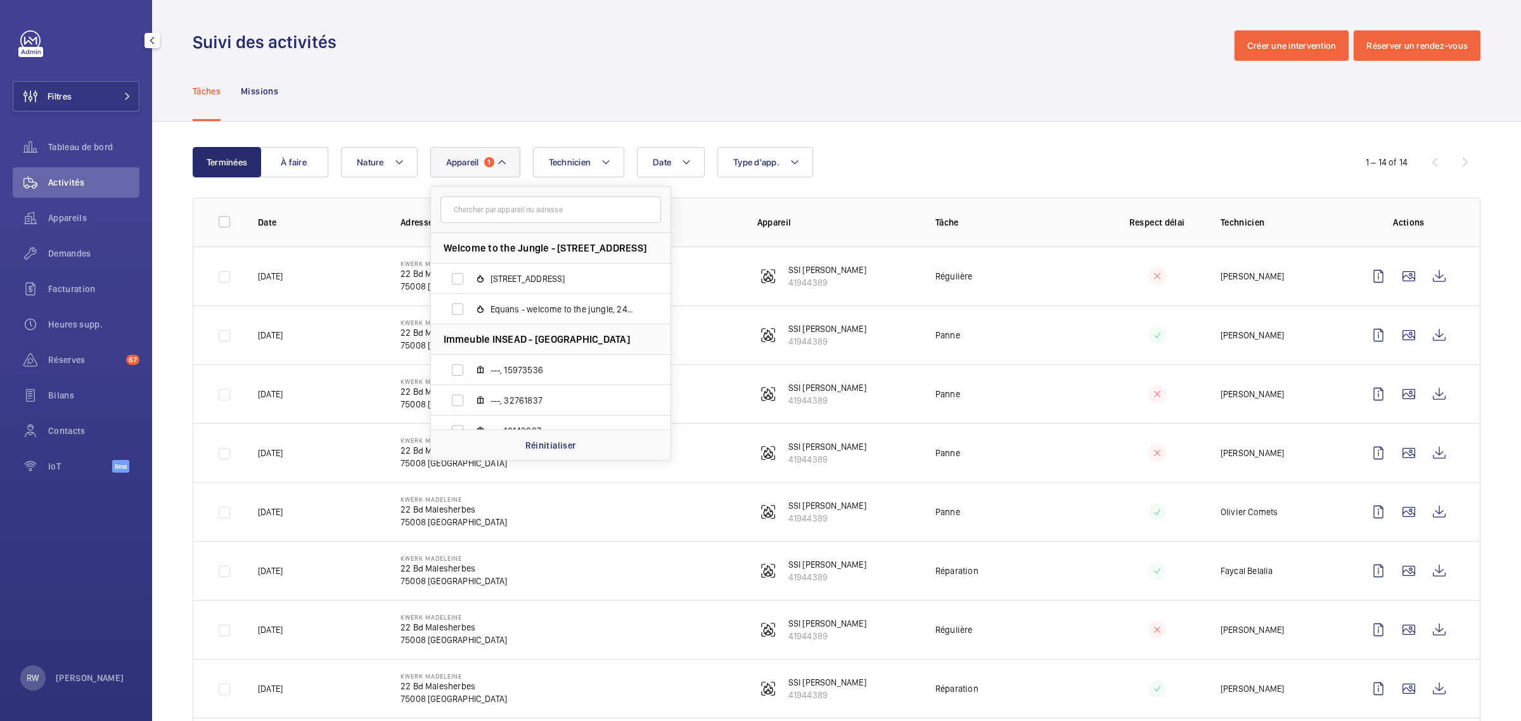
click at [515, 157] on button "Appareil 1" at bounding box center [475, 162] width 90 height 30
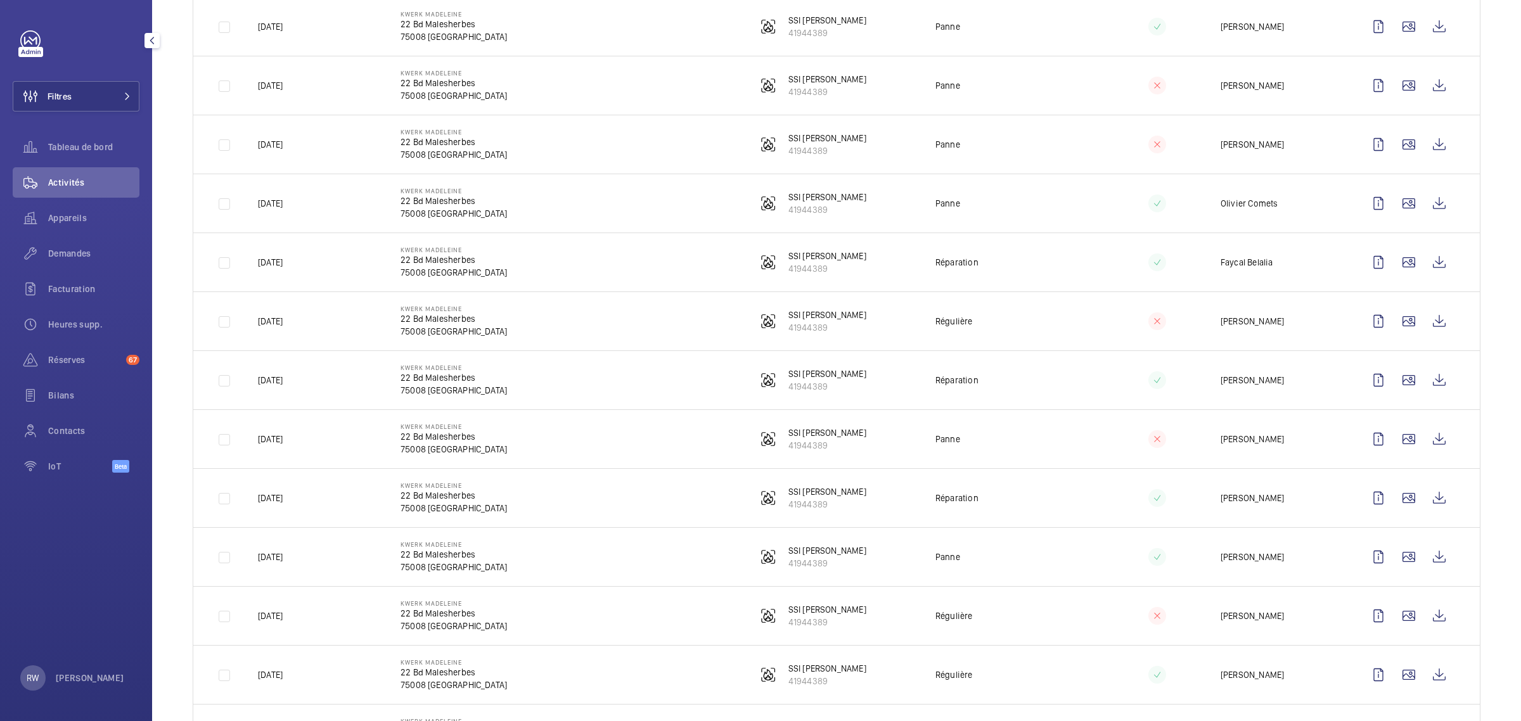
scroll to position [388, 0]
